Goal: Use online tool/utility: Utilize a website feature to perform a specific function

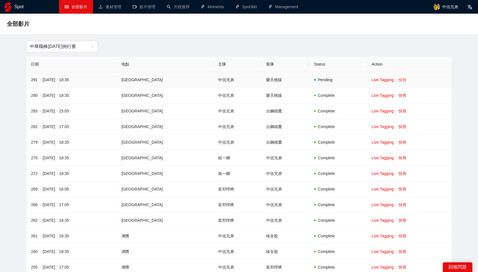
click at [399, 80] on link "快剪" at bounding box center [403, 79] width 8 height 5
click at [399, 95] on link "快剪" at bounding box center [403, 95] width 8 height 5
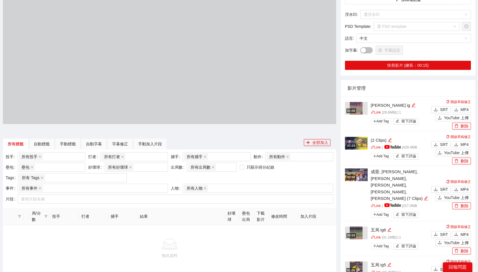
scroll to position [116, 0]
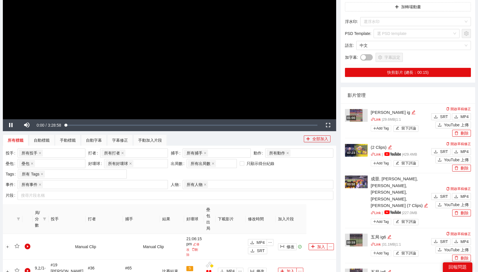
click at [358, 144] on img at bounding box center [356, 150] width 23 height 13
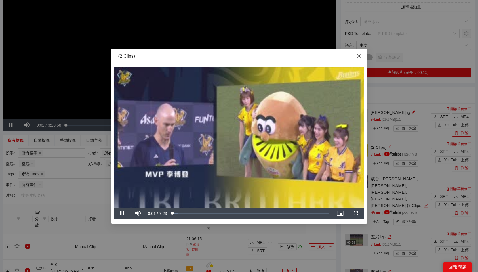
click at [359, 57] on icon "close" at bounding box center [359, 56] width 5 height 5
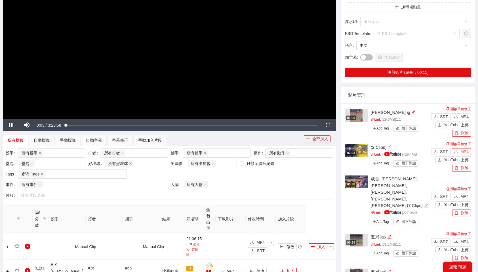
click at [460, 148] on button "MP4" at bounding box center [461, 151] width 19 height 7
